Goal: Check status

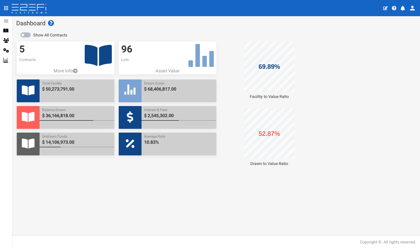
click at [93, 58] on icon at bounding box center [98, 55] width 27 height 21
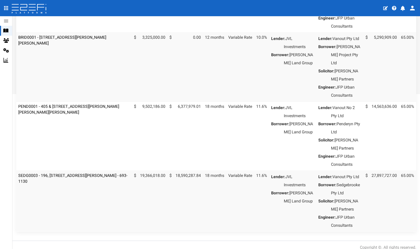
scroll to position [192, 0]
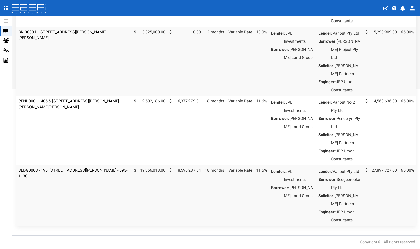
click at [79, 109] on link "PEND0001 - 405 & 407 Beckett Road, Bridgeman Downs - 693-1170" at bounding box center [68, 104] width 101 height 11
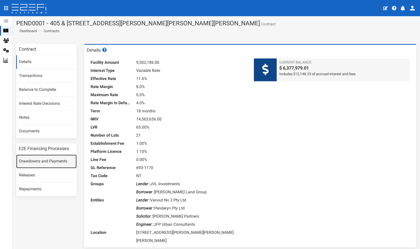
click at [43, 160] on link "Drawdowns and Payments" at bounding box center [46, 162] width 60 height 14
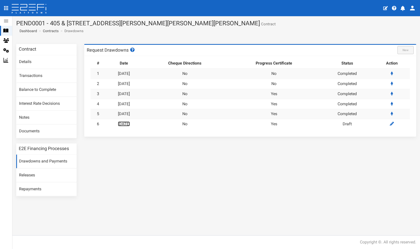
click at [130, 122] on link "07-10-2025" at bounding box center [124, 124] width 12 height 5
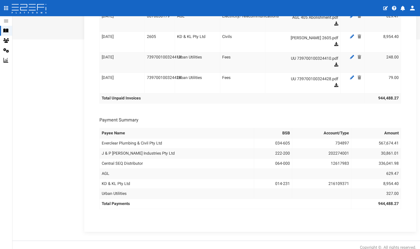
scroll to position [226, 0]
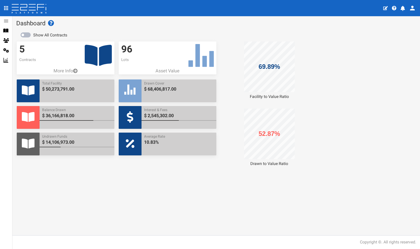
click at [92, 57] on icon at bounding box center [98, 55] width 27 height 21
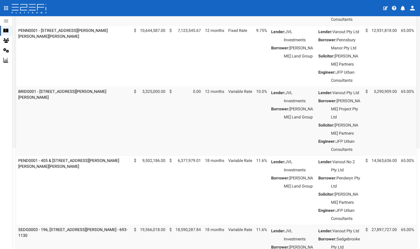
scroll to position [122, 0]
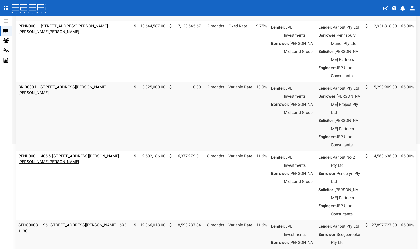
click at [80, 164] on link "PEND0001 - 405 & [STREET_ADDRESS][PERSON_NAME][PERSON_NAME][PERSON_NAME]" at bounding box center [68, 159] width 101 height 11
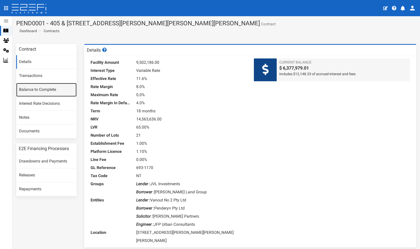
click at [31, 89] on link "Balance to Complete" at bounding box center [46, 90] width 60 height 14
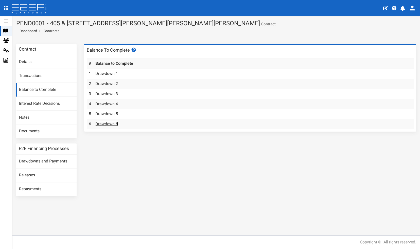
click at [103, 124] on link "Drawdown 6" at bounding box center [106, 124] width 23 height 5
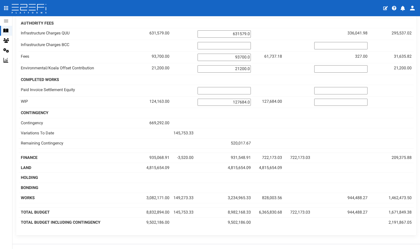
scroll to position [434, 0]
